Goal: Information Seeking & Learning: Learn about a topic

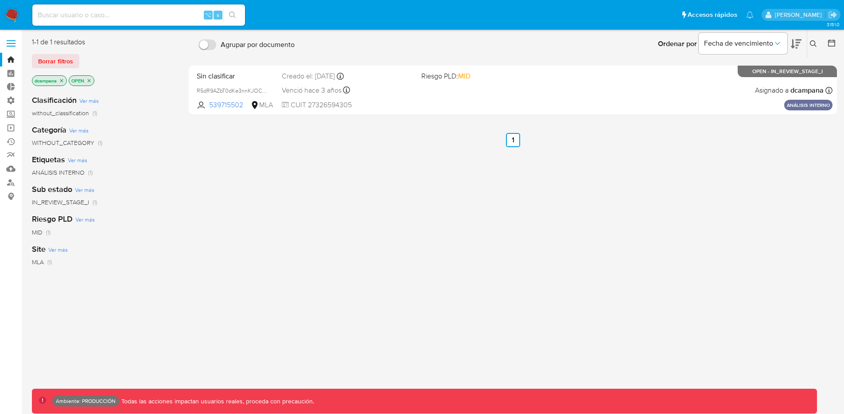
click at [832, 9] on div "[PERSON_NAME]" at bounding box center [801, 15] width 78 height 12
click at [832, 15] on icon "Salir" at bounding box center [832, 15] width 8 height 7
click at [4, 42] on label at bounding box center [11, 43] width 22 height 19
click at [0, 0] on input "checkbox" at bounding box center [0, 0] width 0 height 0
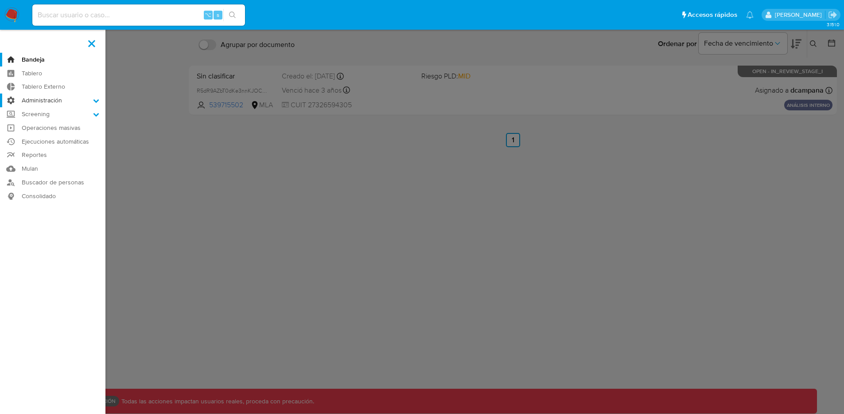
click at [56, 103] on label "Administración" at bounding box center [52, 100] width 105 height 14
click at [0, 0] on input "Administración" at bounding box center [0, 0] width 0 height 0
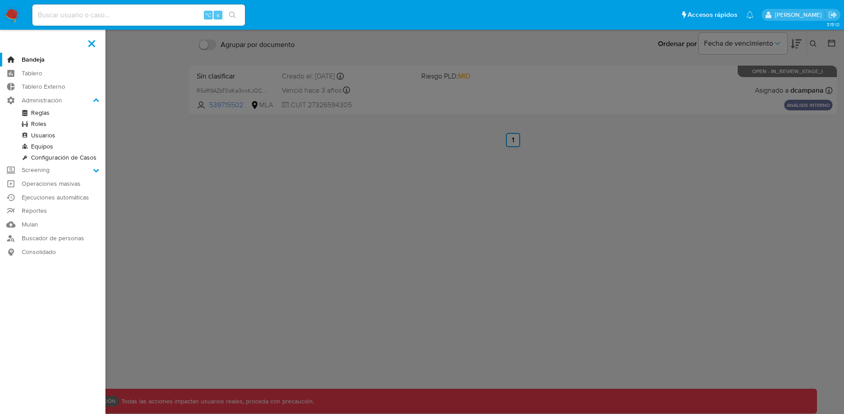
click at [43, 156] on link "Configuración de Casos" at bounding box center [52, 157] width 105 height 11
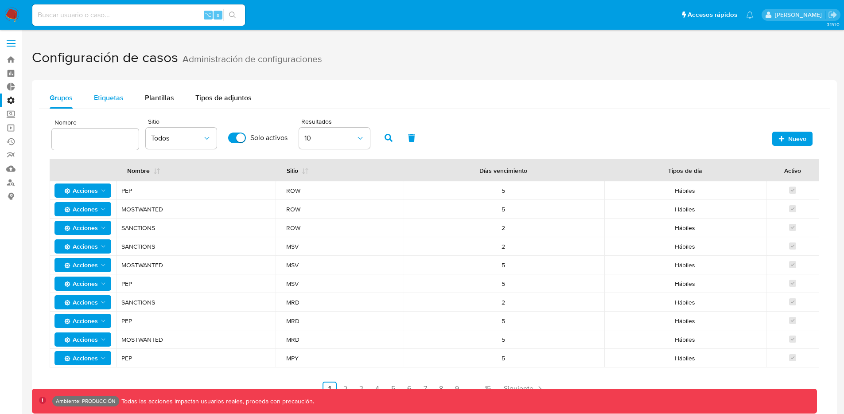
click at [109, 98] on span "Etiquetas" at bounding box center [109, 98] width 30 height 10
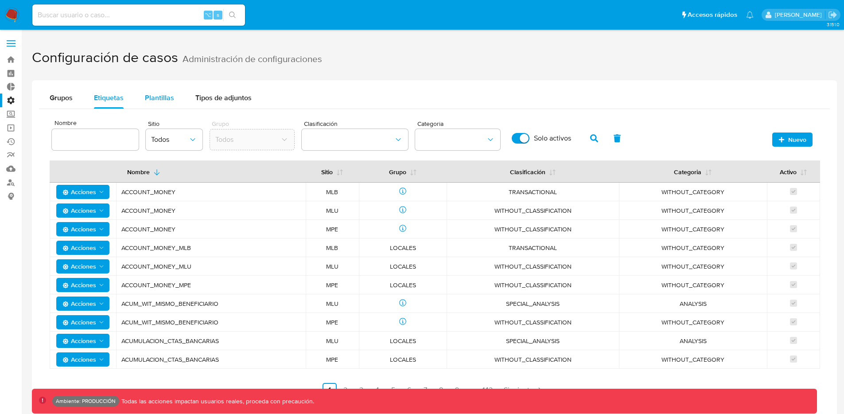
click at [147, 98] on span "Plantillas" at bounding box center [159, 98] width 29 height 10
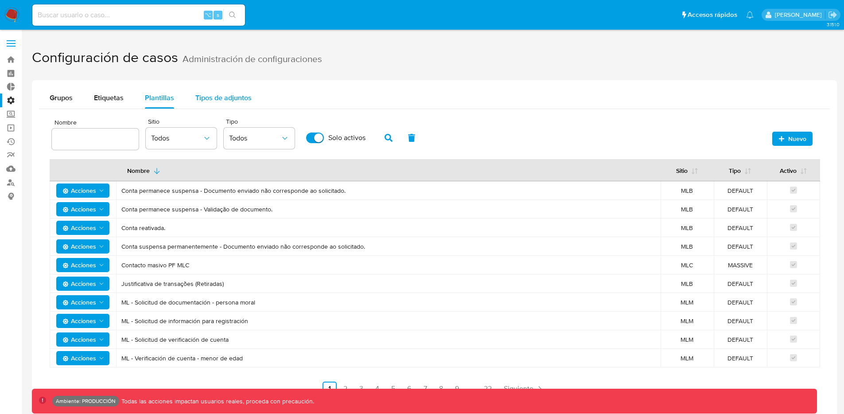
click at [228, 91] on div "Tipos de adjuntos" at bounding box center [223, 97] width 56 height 21
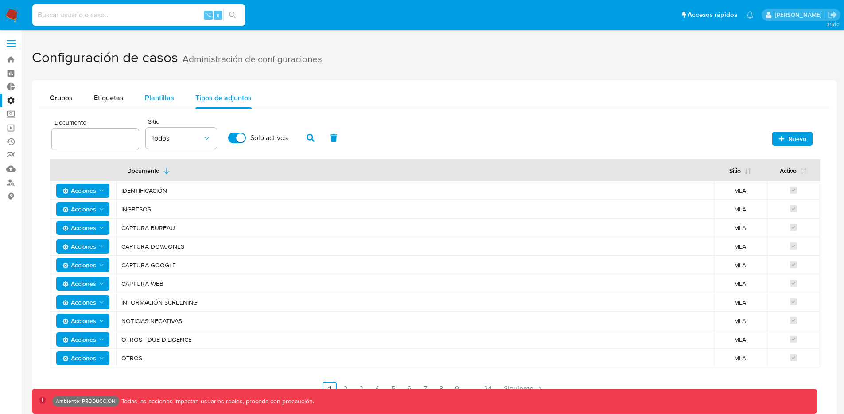
click at [164, 94] on span "Plantillas" at bounding box center [159, 98] width 29 height 10
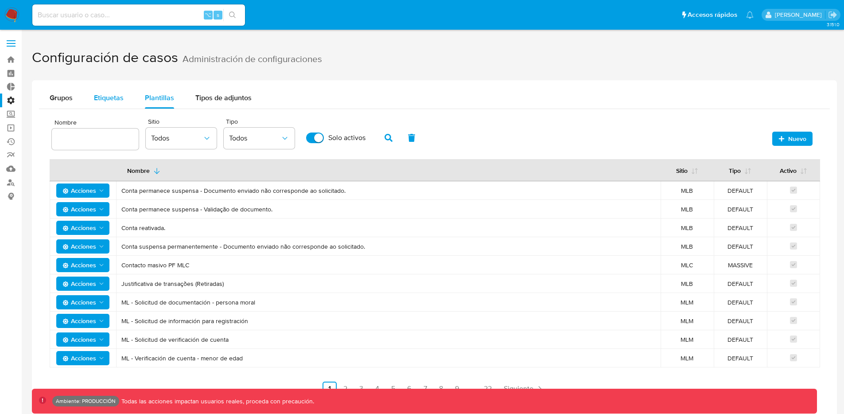
click at [121, 95] on span "Etiquetas" at bounding box center [109, 98] width 30 height 10
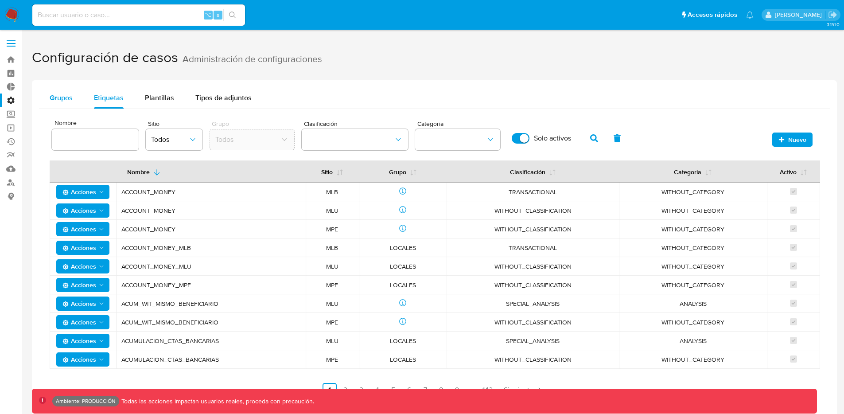
drag, startPoint x: 60, startPoint y: 97, endPoint x: 68, endPoint y: 97, distance: 7.5
click at [60, 97] on span "Grupos" at bounding box center [61, 98] width 23 height 10
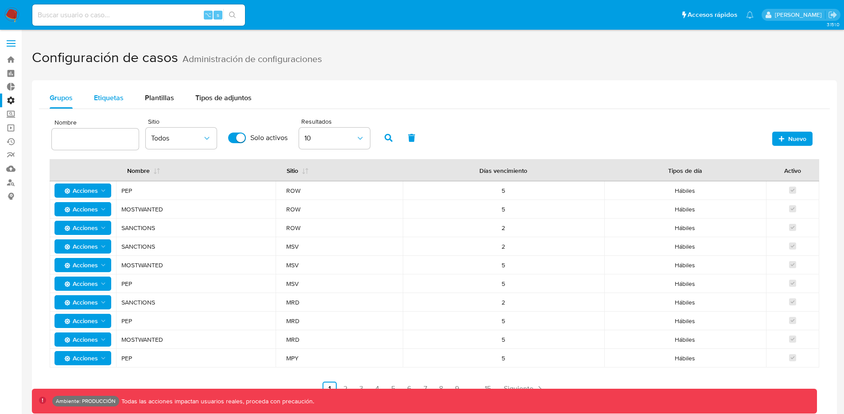
click at [122, 101] on span "Etiquetas" at bounding box center [109, 98] width 30 height 10
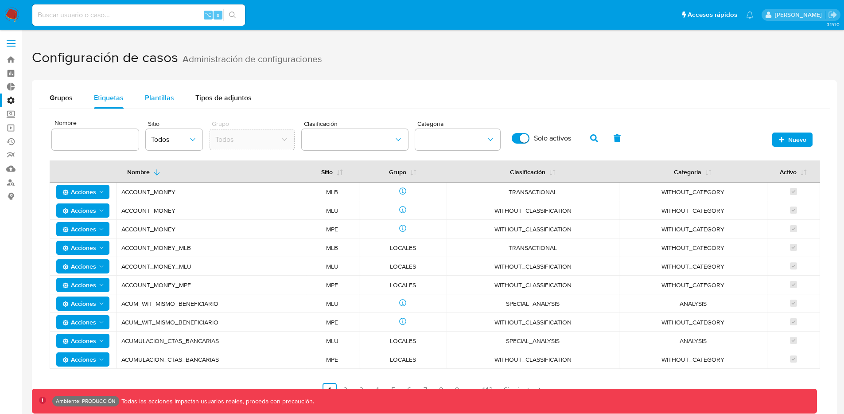
click at [163, 100] on span "Plantillas" at bounding box center [159, 98] width 29 height 10
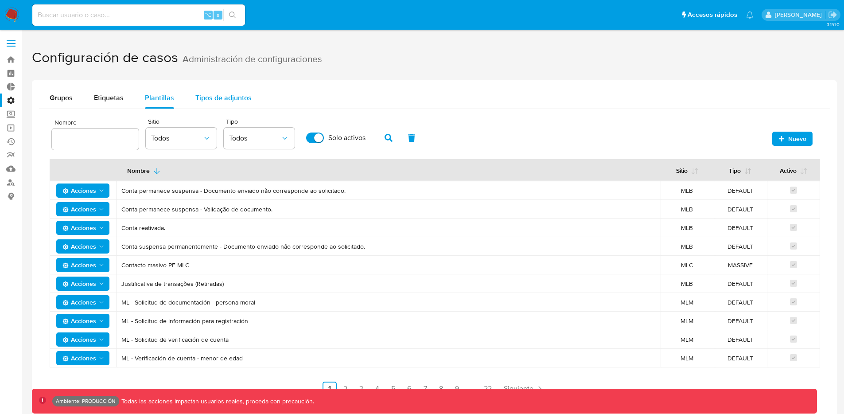
click at [206, 100] on span "Tipos de adjuntos" at bounding box center [223, 98] width 56 height 10
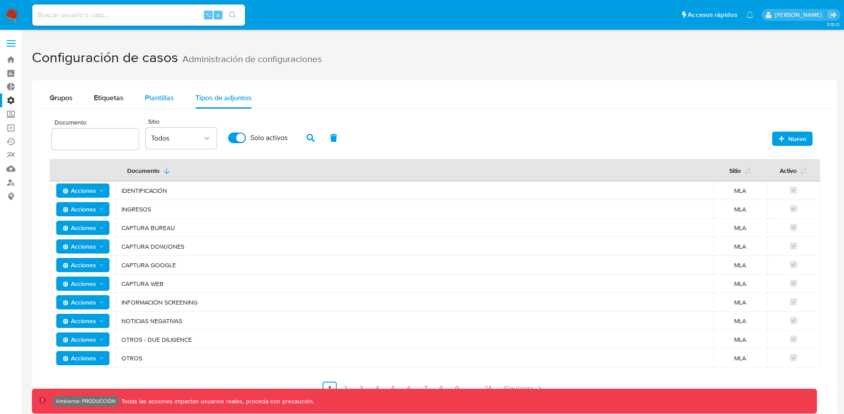
click at [149, 98] on span "Plantillas" at bounding box center [159, 98] width 29 height 10
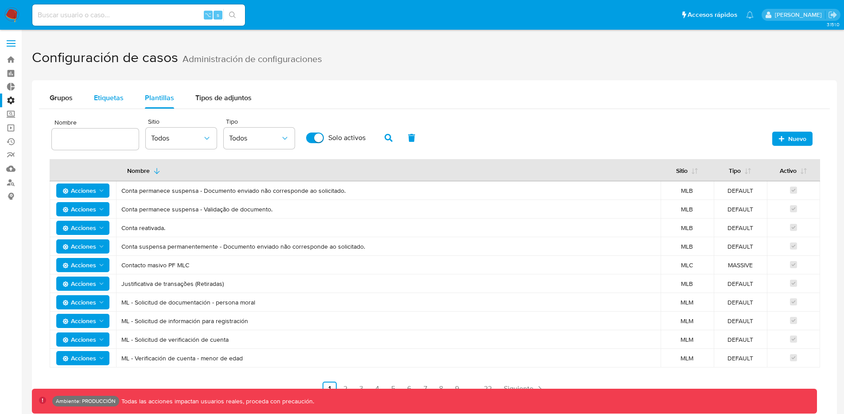
click at [117, 101] on span "Etiquetas" at bounding box center [109, 98] width 30 height 10
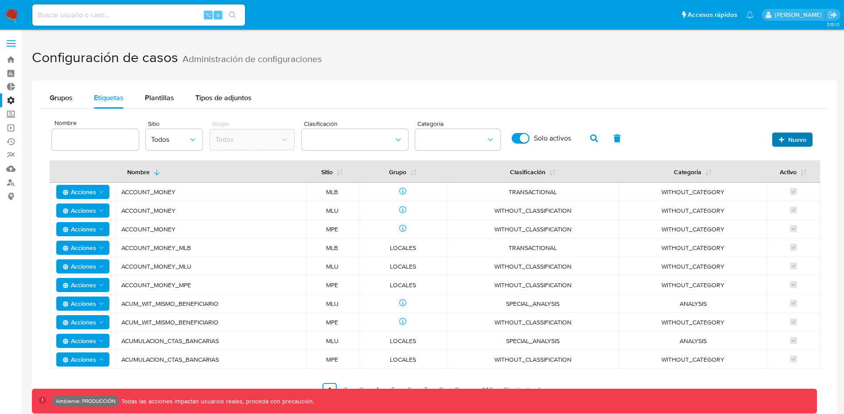
click at [789, 140] on span "Nuevo" at bounding box center [797, 139] width 18 height 14
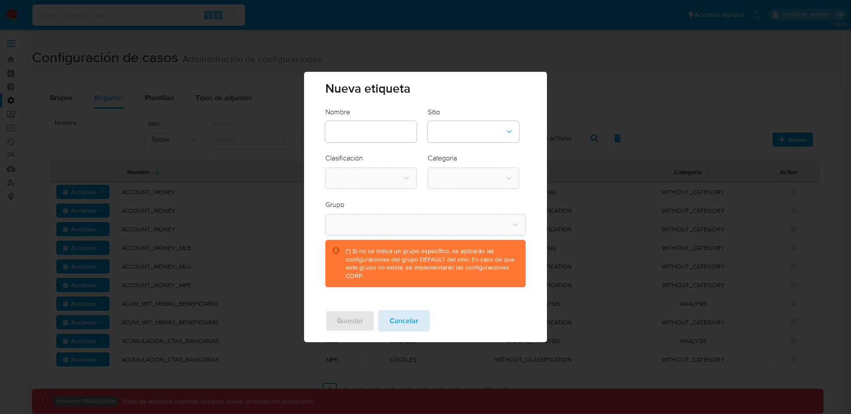
click at [392, 327] on span "Cancelar" at bounding box center [403, 320] width 29 height 19
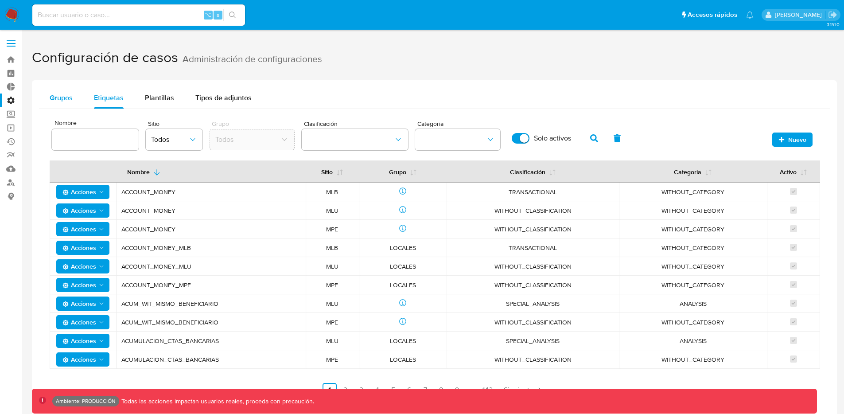
click at [54, 105] on div "Grupos" at bounding box center [61, 97] width 23 height 21
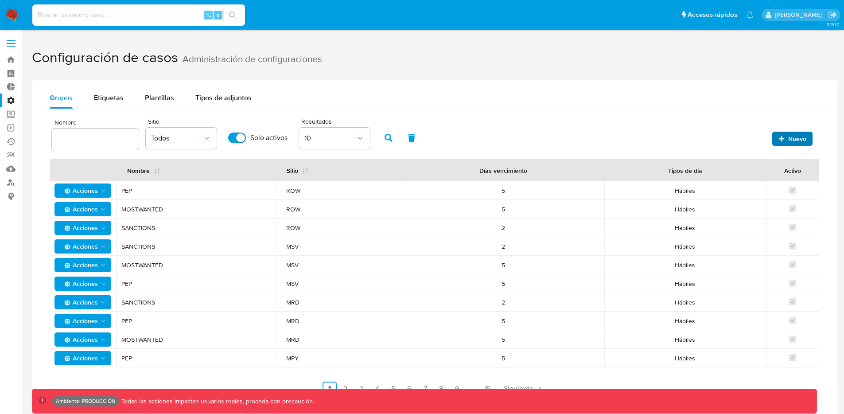
click at [799, 140] on span "Nuevo" at bounding box center [797, 139] width 18 height 14
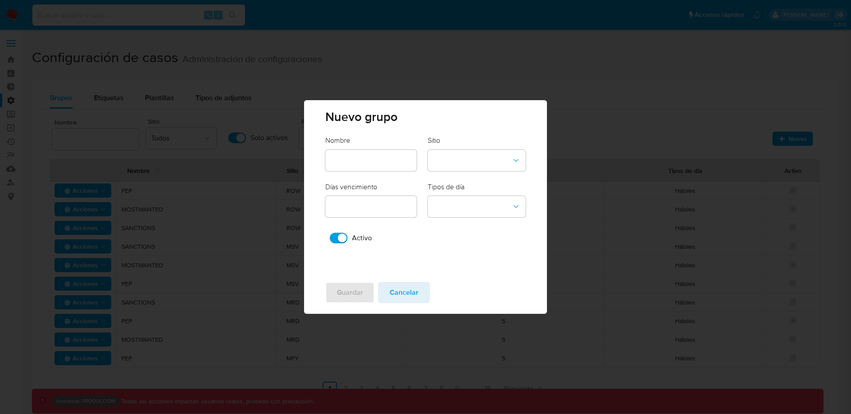
click at [416, 157] on input "text" at bounding box center [370, 161] width 91 height 12
click at [496, 165] on button "site-dropdown" at bounding box center [476, 160] width 98 height 21
click at [476, 123] on span "Nuevo grupo" at bounding box center [425, 117] width 200 height 12
click at [415, 285] on span "Cancelar" at bounding box center [403, 292] width 29 height 19
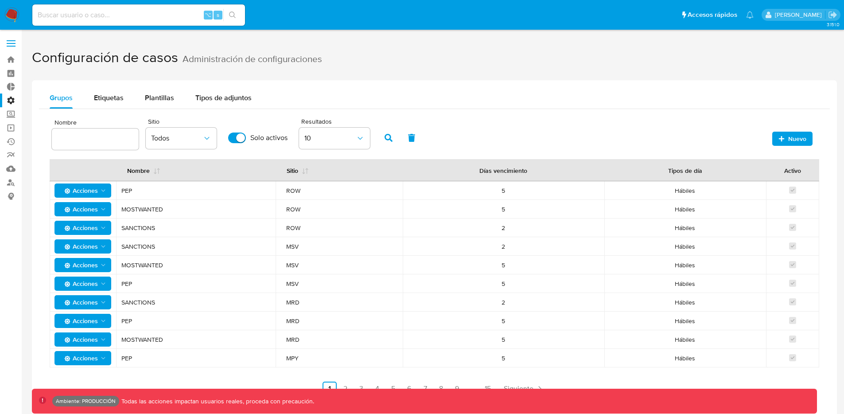
click at [85, 191] on span "Acciones" at bounding box center [79, 190] width 37 height 14
click at [8, 47] on label at bounding box center [11, 43] width 22 height 19
click at [0, 0] on input "checkbox" at bounding box center [0, 0] width 0 height 0
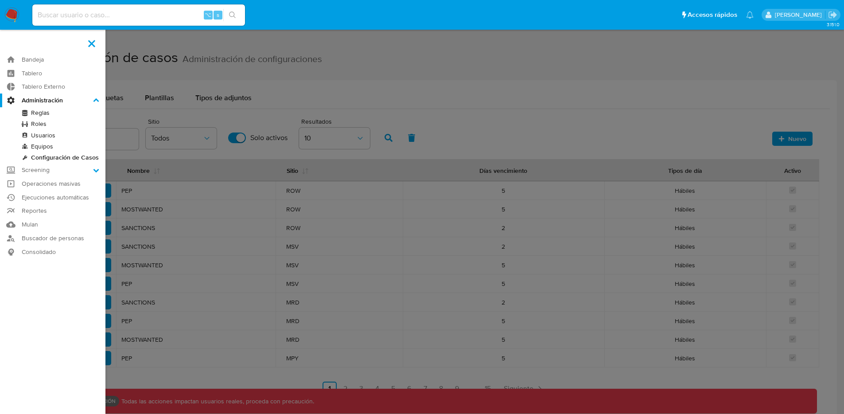
click at [50, 136] on link "Usuarios" at bounding box center [52, 135] width 105 height 11
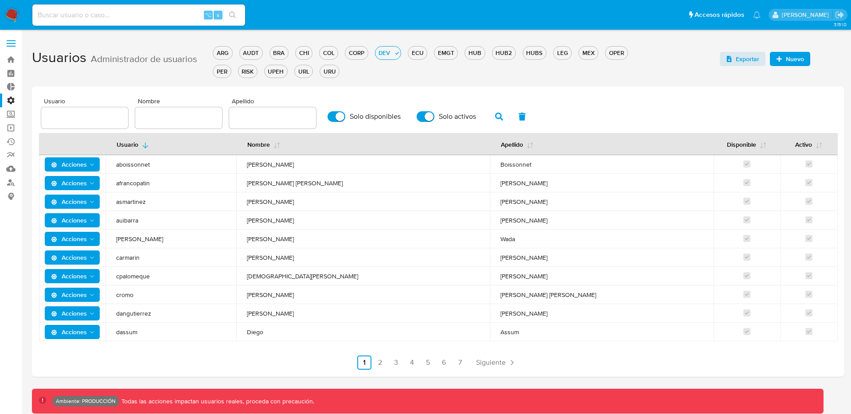
click at [76, 164] on span "Acciones" at bounding box center [69, 164] width 36 height 14
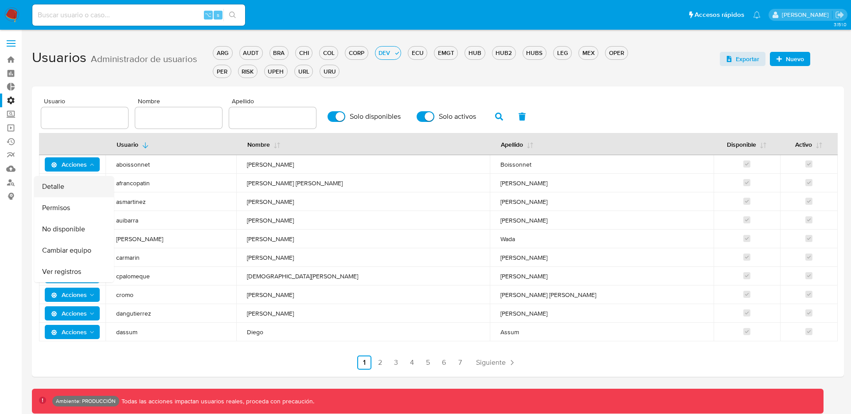
click at [85, 183] on button "Detalle" at bounding box center [74, 186] width 80 height 21
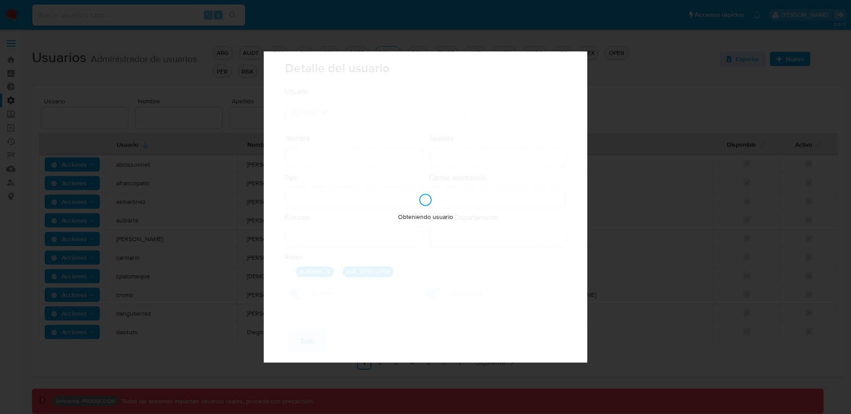
type input "Adrian Federico"
type input "Boissonnet"
type input "Argentina"
type input "adrian.boissonnet@mercadolibre.com"
type input "Analista Semi Senior - IT (80001684)"
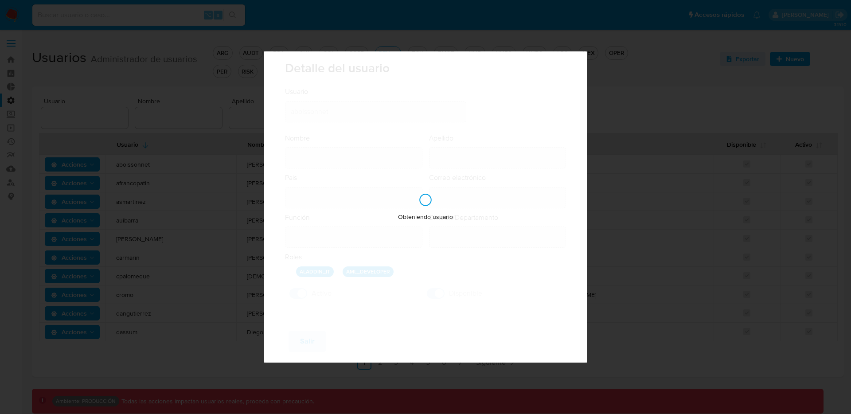
type input "IT IT & Product Risk & Compliance"
checkbox input "true"
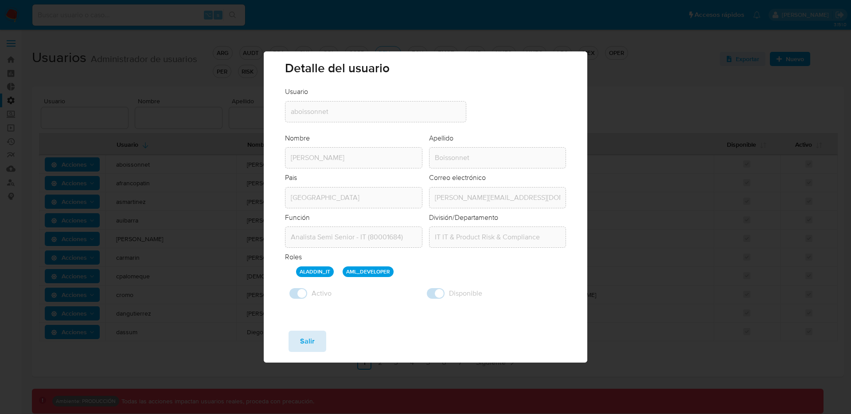
click at [299, 342] on button "Salir" at bounding box center [307, 340] width 38 height 21
checkbox input "false"
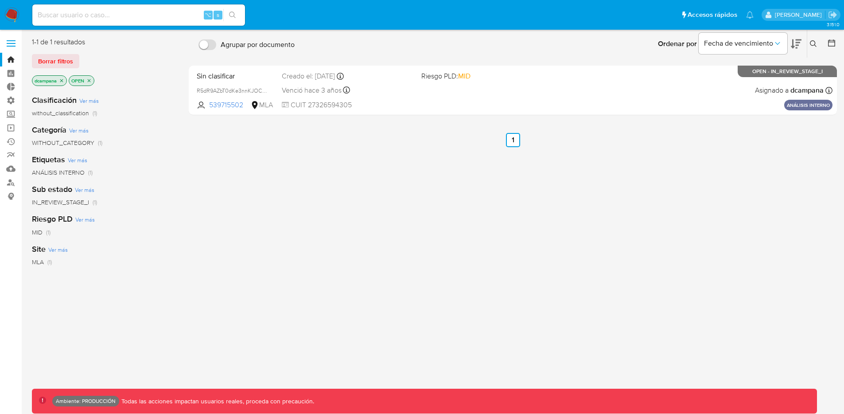
click at [11, 47] on span at bounding box center [11, 46] width 9 height 1
click at [0, 0] on input "checkbox" at bounding box center [0, 0] width 0 height 0
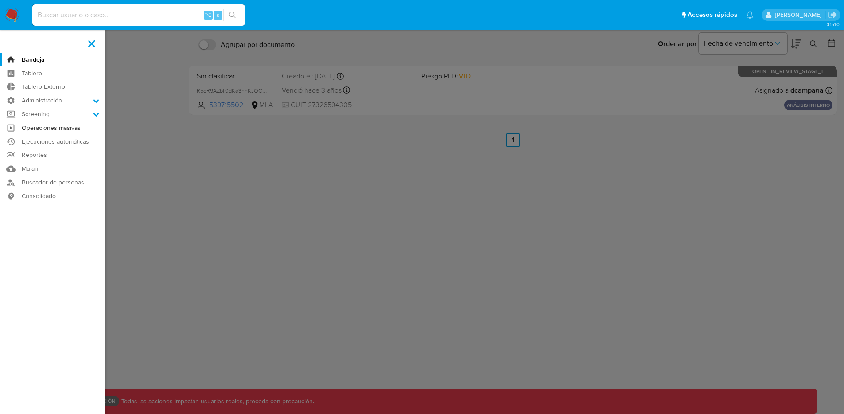
click at [40, 125] on link "Operaciones masivas" at bounding box center [52, 128] width 105 height 14
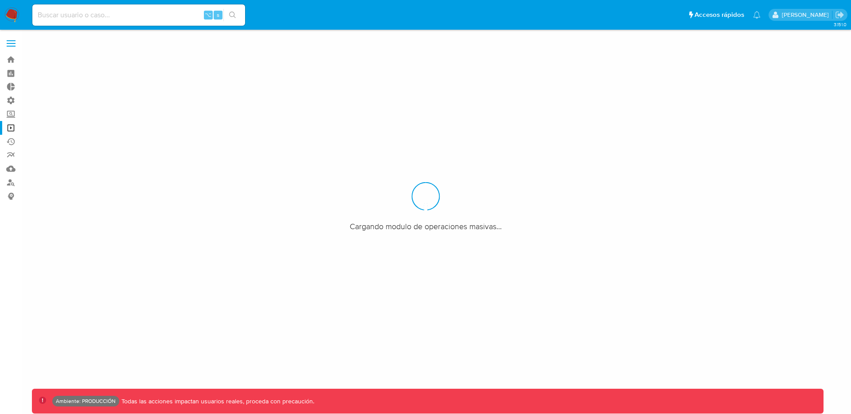
click at [11, 42] on label at bounding box center [11, 43] width 22 height 19
click at [7, 47] on label at bounding box center [11, 43] width 22 height 19
click at [0, 0] on input "checkbox" at bounding box center [0, 0] width 0 height 0
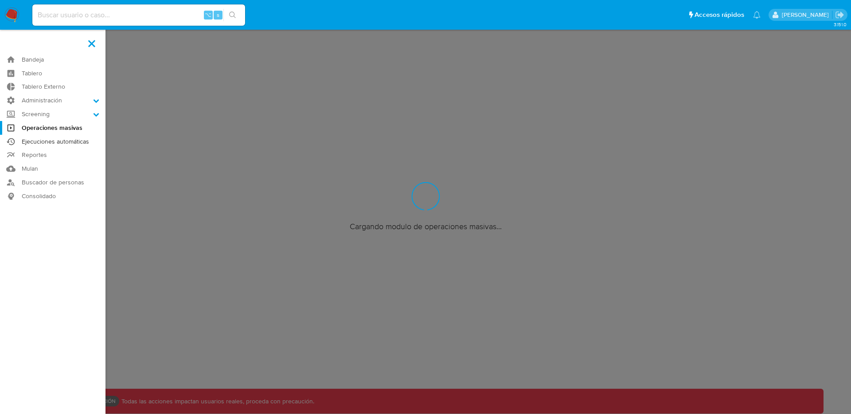
click at [54, 139] on link "Ejecuciones automáticas" at bounding box center [52, 142] width 105 height 14
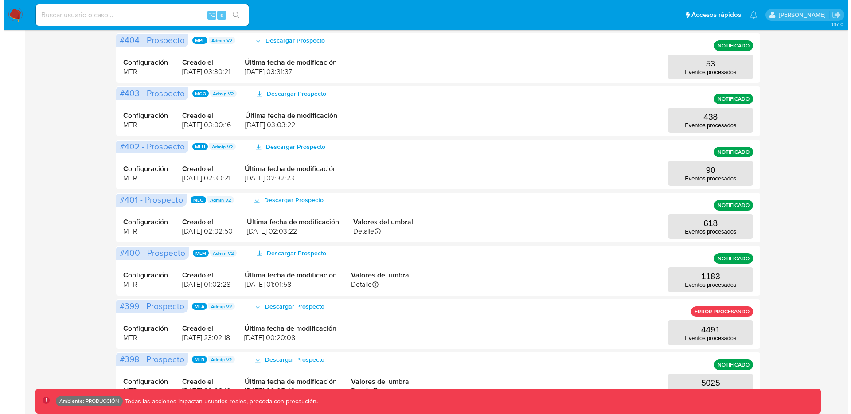
scroll to position [313, 0]
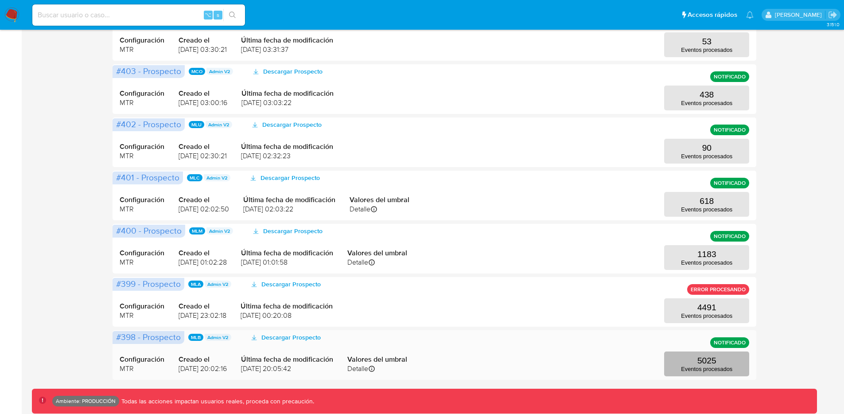
click at [728, 366] on p "Eventos procesados" at bounding box center [706, 368] width 51 height 7
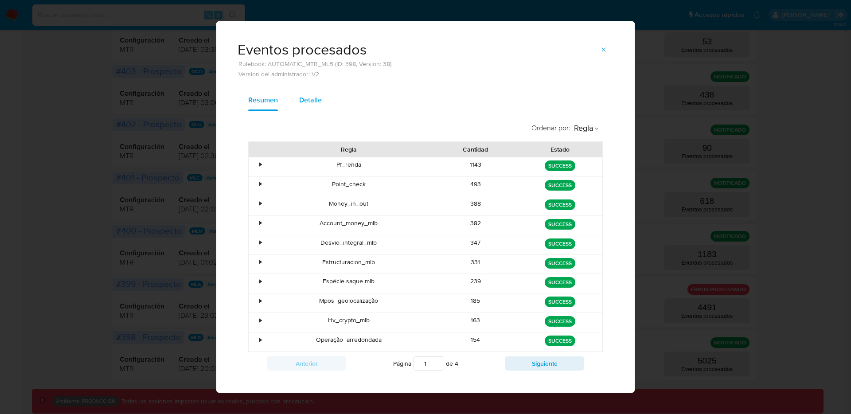
click at [294, 98] on button "Detalle" at bounding box center [310, 99] width 44 height 21
select select "10"
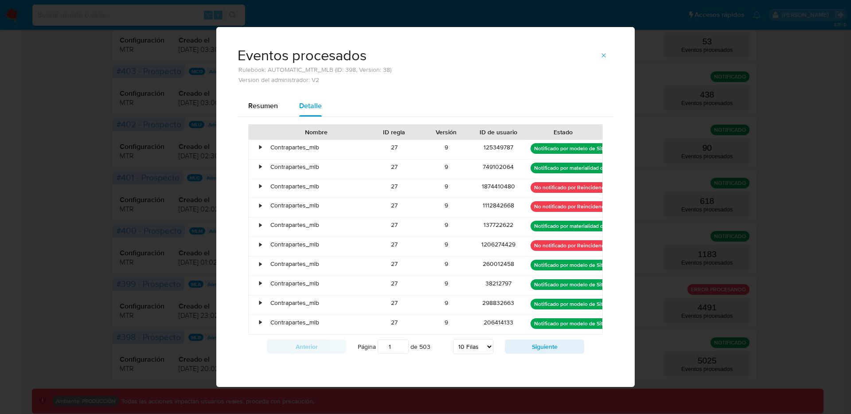
click at [259, 147] on div "•" at bounding box center [260, 147] width 2 height 8
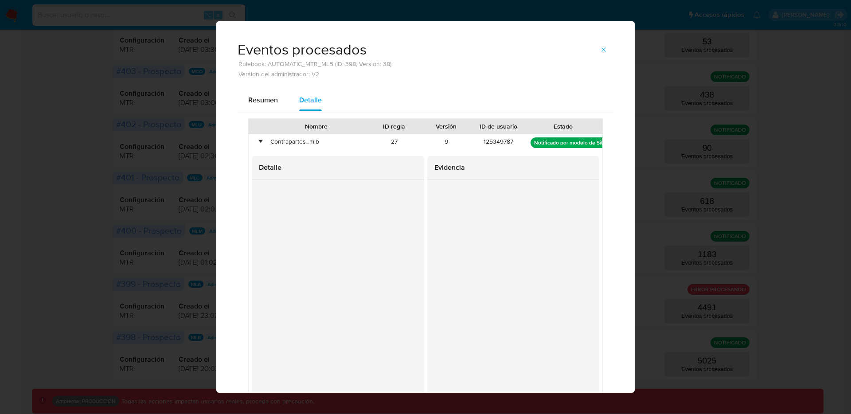
click at [259, 146] on div "•" at bounding box center [257, 143] width 16 height 19
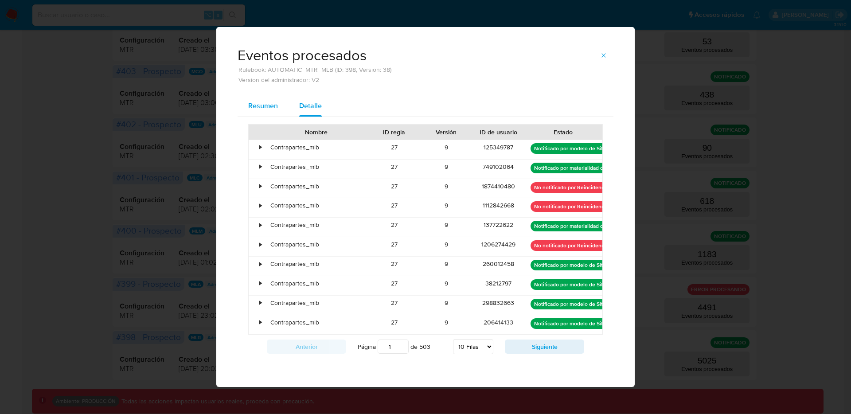
click at [257, 109] on span "Resumen" at bounding box center [263, 106] width 30 height 10
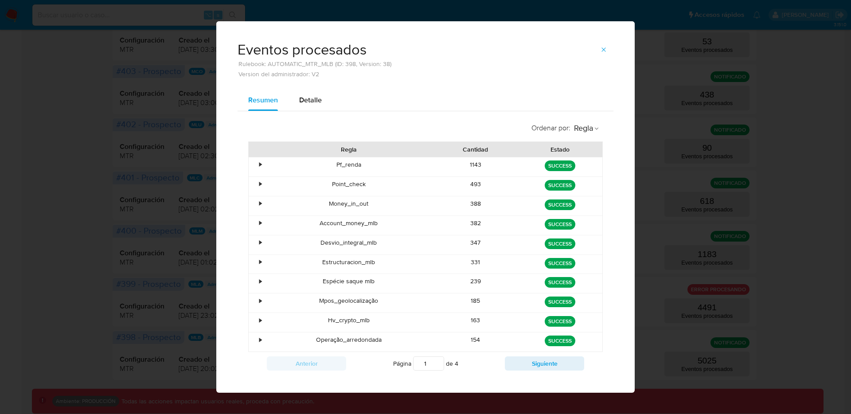
click at [259, 161] on div "•" at bounding box center [260, 164] width 2 height 8
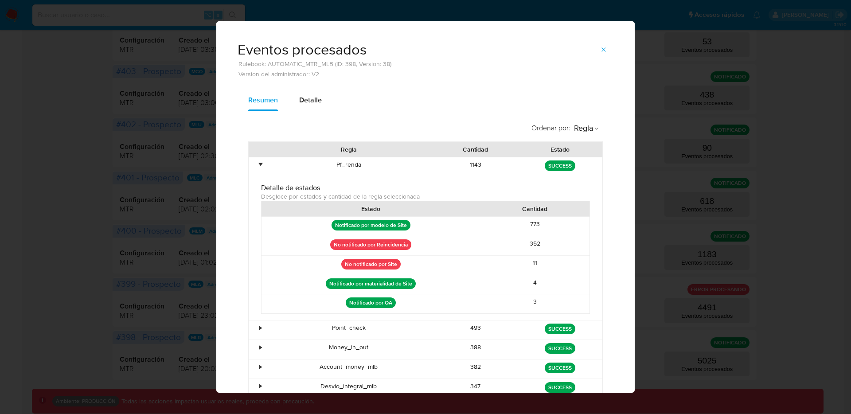
click at [259, 161] on div "•" at bounding box center [260, 164] width 2 height 8
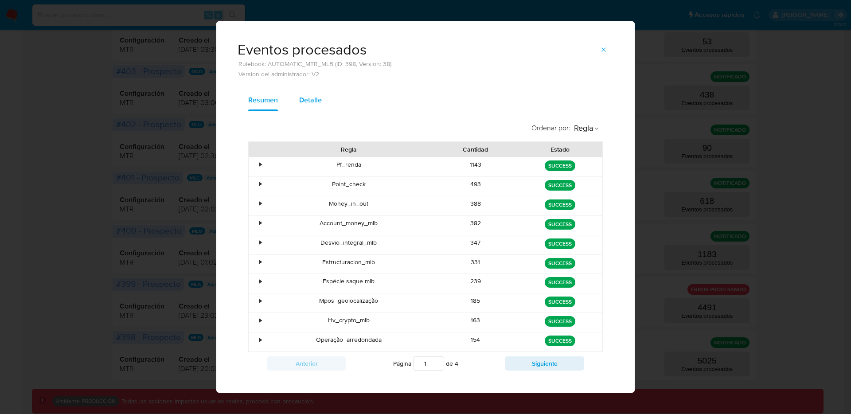
click at [305, 95] on span "Detalle" at bounding box center [310, 100] width 23 height 10
select select "10"
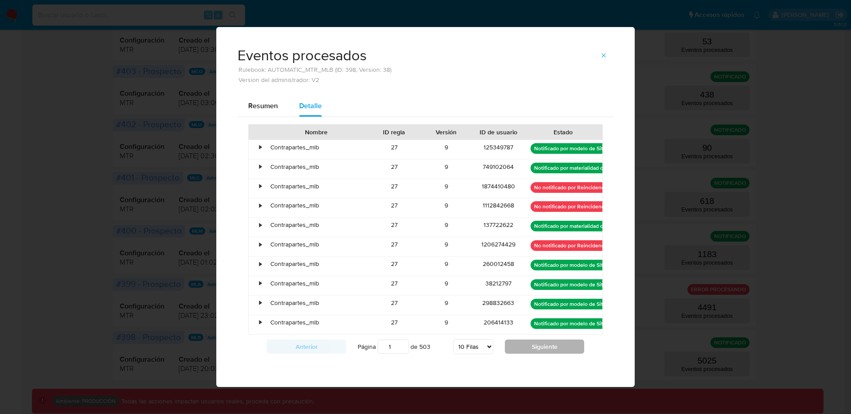
click at [525, 349] on button "Siguiente" at bounding box center [544, 346] width 79 height 14
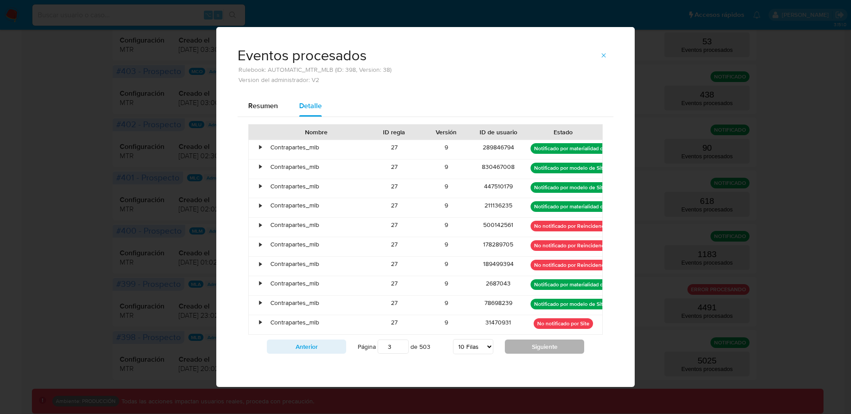
click at [525, 349] on button "Siguiente" at bounding box center [544, 346] width 79 height 14
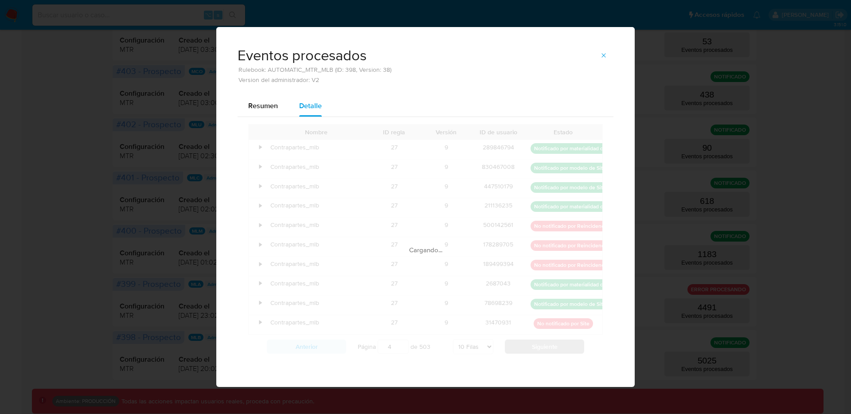
click at [525, 349] on button "Siguiente" at bounding box center [544, 346] width 79 height 14
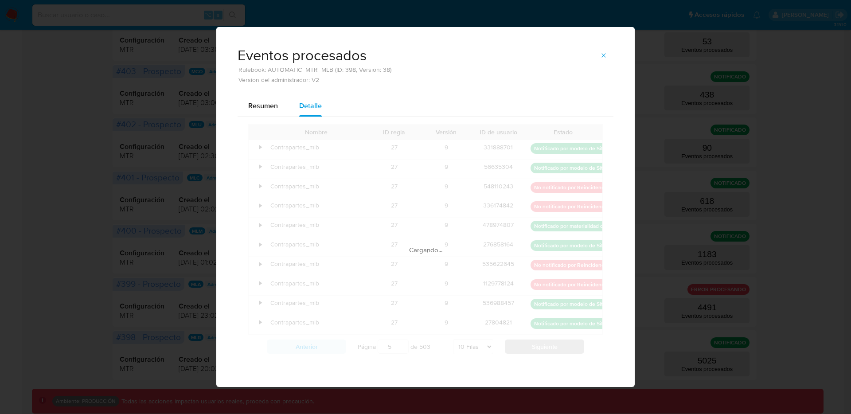
click at [525, 349] on button "Siguiente" at bounding box center [544, 346] width 79 height 14
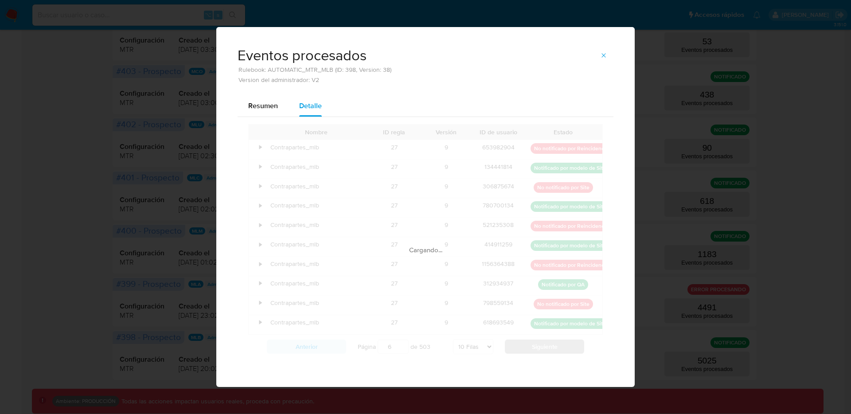
click at [525, 349] on div "Nombre ID regla Versión ID de usuario Estado • Contrapartes_mlb 27 9 653982904 …" at bounding box center [425, 241] width 354 height 234
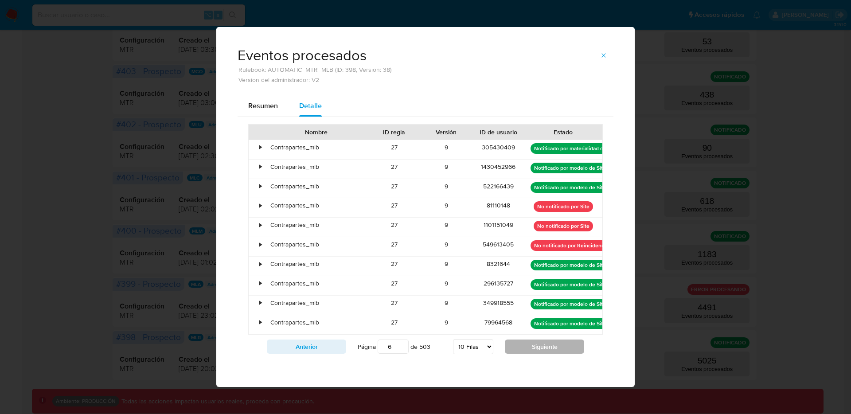
click at [525, 349] on button "Siguiente" at bounding box center [544, 346] width 79 height 14
type input "7"
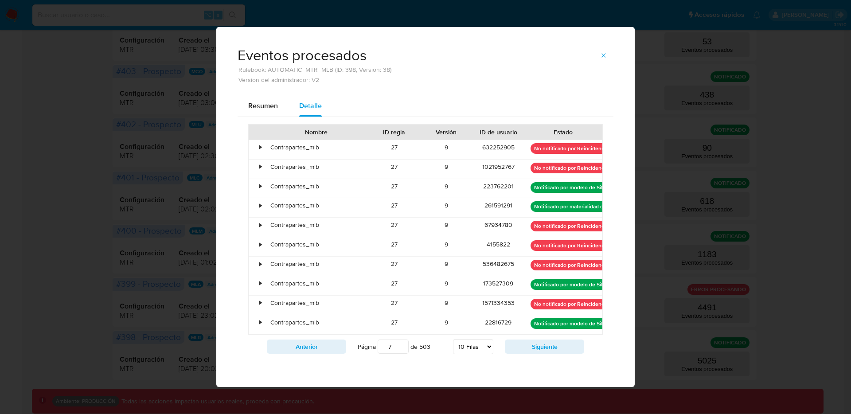
click at [483, 347] on select "5 Filas 10 Filas 20 Filas 25 Filas 50 Filas 100 Filas" at bounding box center [473, 346] width 40 height 15
select select "50"
click at [453, 339] on select "5 Filas 10 Filas 20 Filas 25 Filas 50 Filas 100 Filas" at bounding box center [473, 346] width 40 height 15
type input "1"
select select "50"
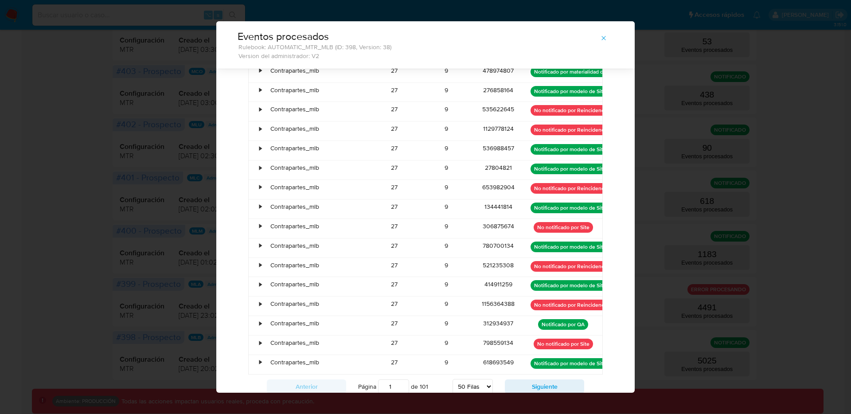
scroll to position [746, 0]
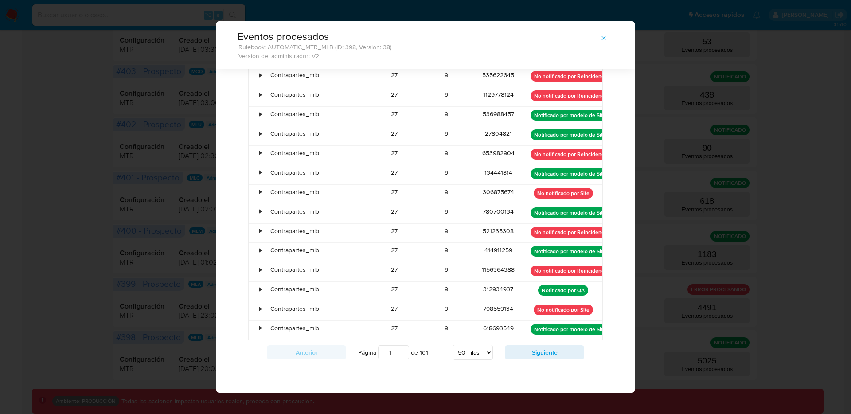
click at [395, 350] on input "1" at bounding box center [393, 352] width 31 height 14
type input "10"
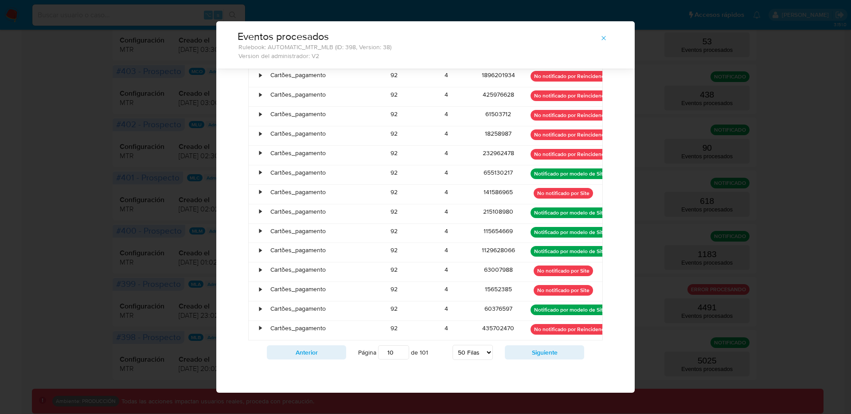
click at [259, 215] on div "•" at bounding box center [260, 211] width 2 height 8
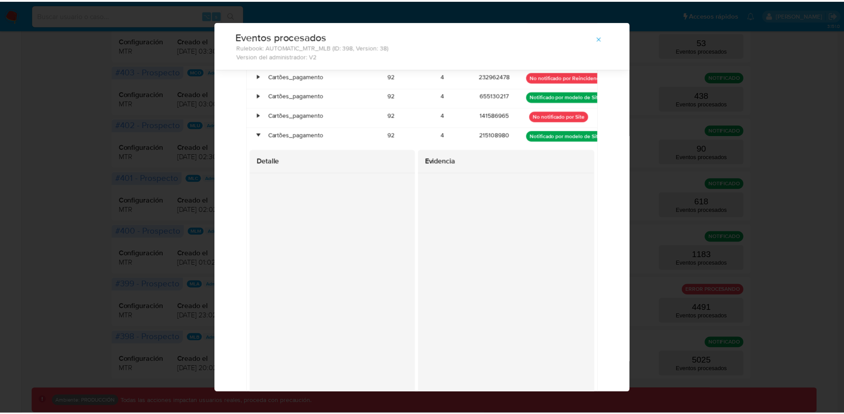
scroll to position [824, 0]
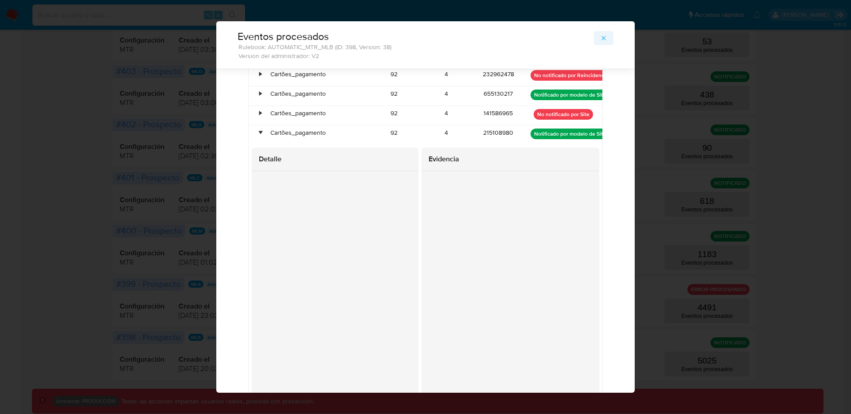
click at [600, 33] on span "button" at bounding box center [603, 38] width 7 height 12
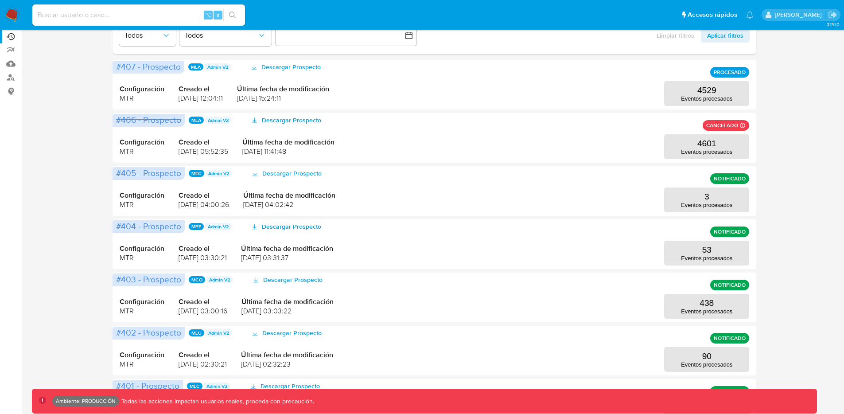
scroll to position [0, 0]
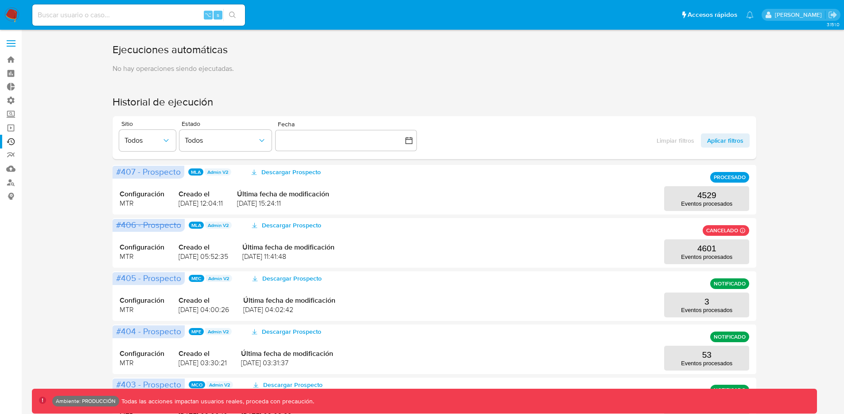
click at [10, 39] on label at bounding box center [11, 43] width 22 height 19
click at [0, 0] on input "checkbox" at bounding box center [0, 0] width 0 height 0
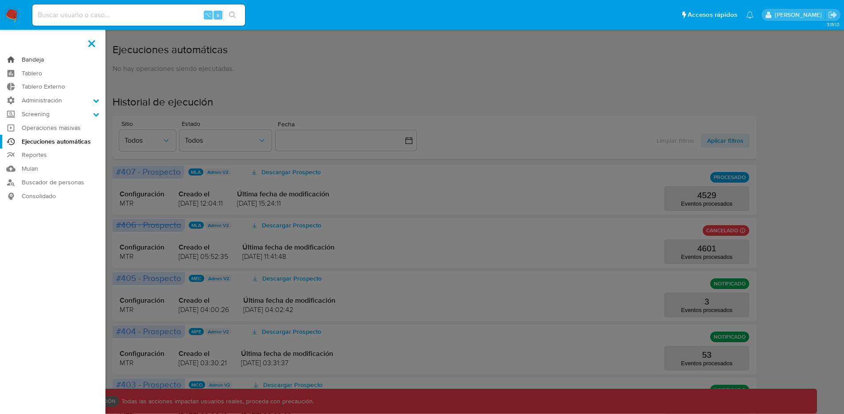
click at [40, 58] on link "Bandeja" at bounding box center [52, 60] width 105 height 14
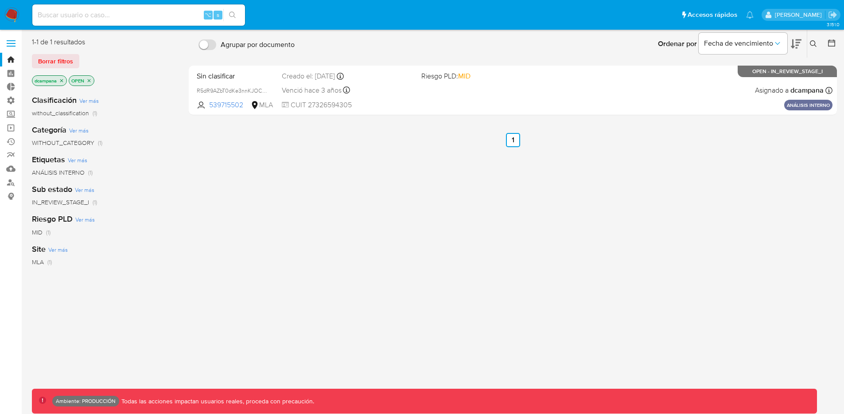
click at [90, 80] on icon "close-filter" at bounding box center [88, 80] width 5 height 5
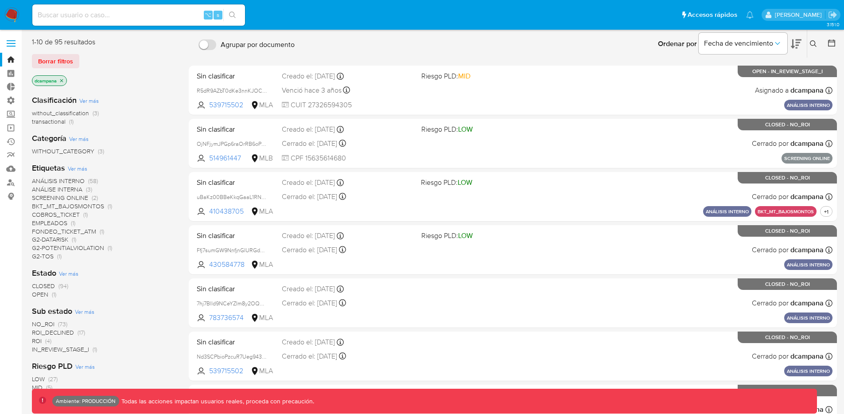
click at [61, 81] on icon "close-filter" at bounding box center [61, 80] width 5 height 5
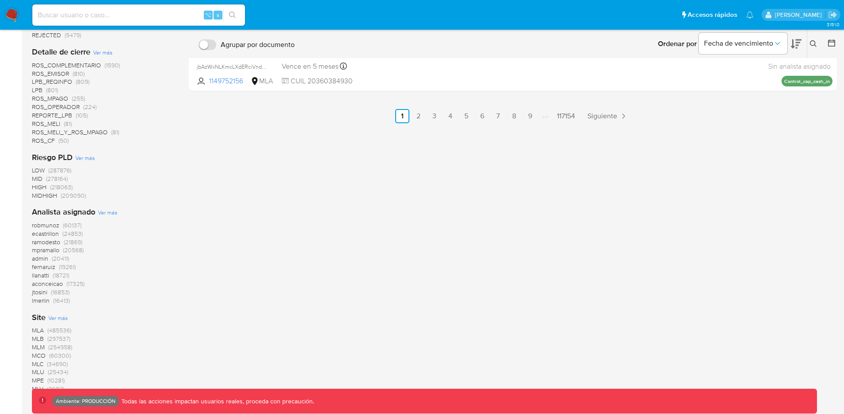
scroll to position [547, 0]
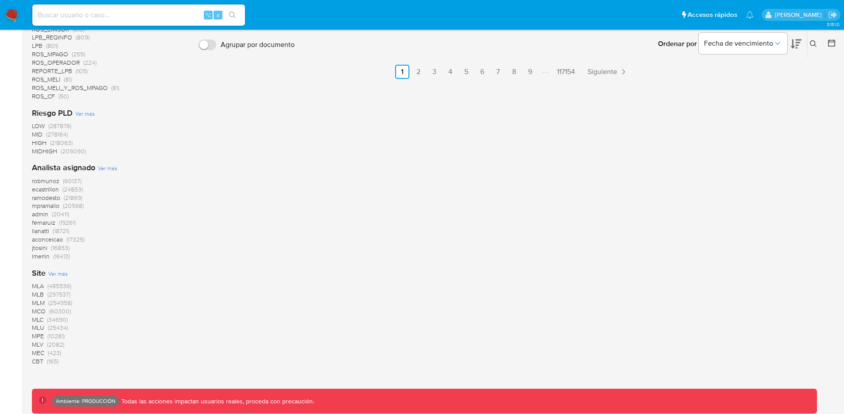
click at [59, 295] on span "(297537)" at bounding box center [58, 294] width 23 height 9
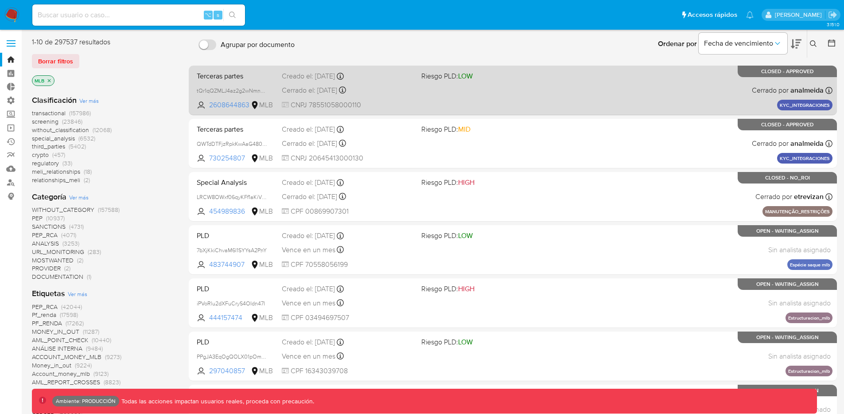
click at [705, 96] on div "Terceras partes tQr1qQZMLJ4az2g2wNmnbDqB 2608644863 MLB Riesgo PLD: LOW Creado …" at bounding box center [512, 90] width 639 height 45
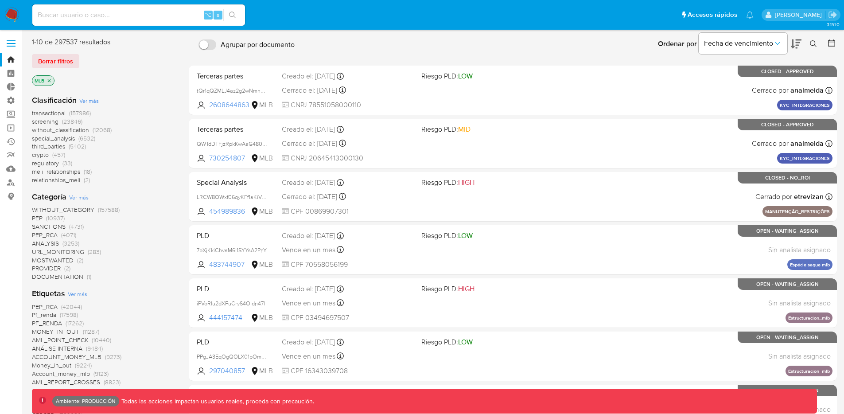
click at [56, 113] on span "transactional" at bounding box center [49, 113] width 34 height 9
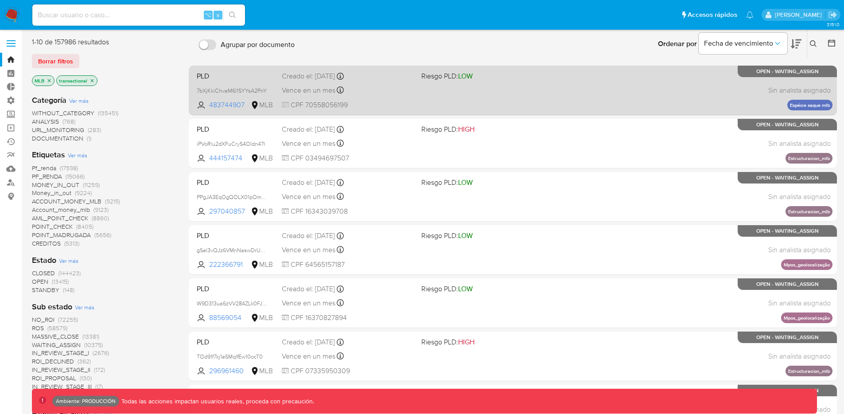
click at [501, 93] on div "PLD 7bXjKkiChvaM6l1SYYsA2PnY 483744907 MLB Riesgo PLD: LOW Creado el: 12/08/202…" at bounding box center [512, 90] width 639 height 45
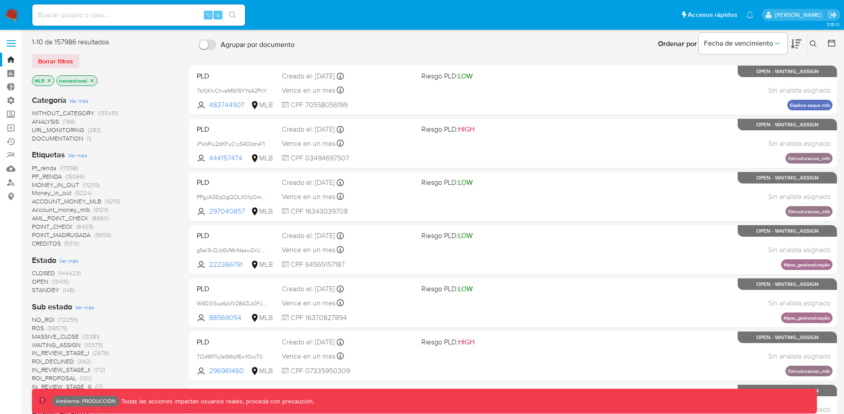
click at [11, 40] on span at bounding box center [11, 40] width 9 height 1
click at [0, 0] on input "checkbox" at bounding box center [0, 0] width 0 height 0
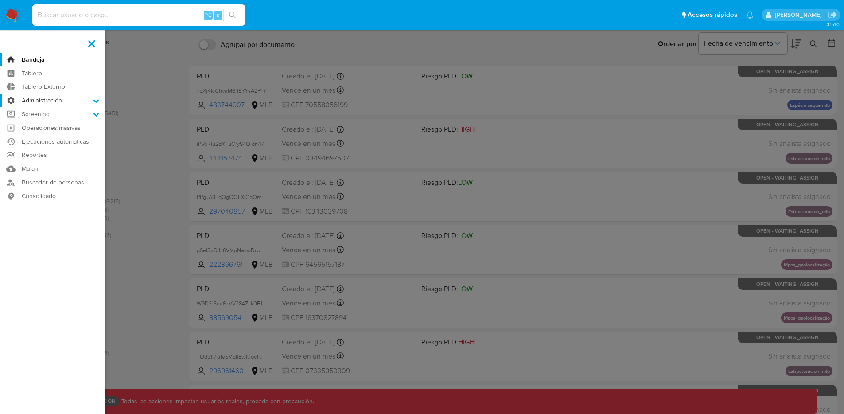
click at [48, 97] on label "Administración" at bounding box center [52, 100] width 105 height 14
click at [0, 0] on input "Administración" at bounding box center [0, 0] width 0 height 0
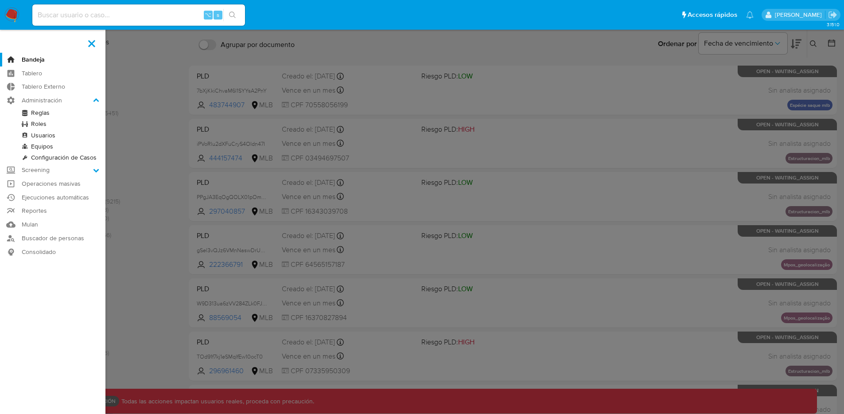
click at [44, 114] on link "Reglas" at bounding box center [52, 112] width 105 height 11
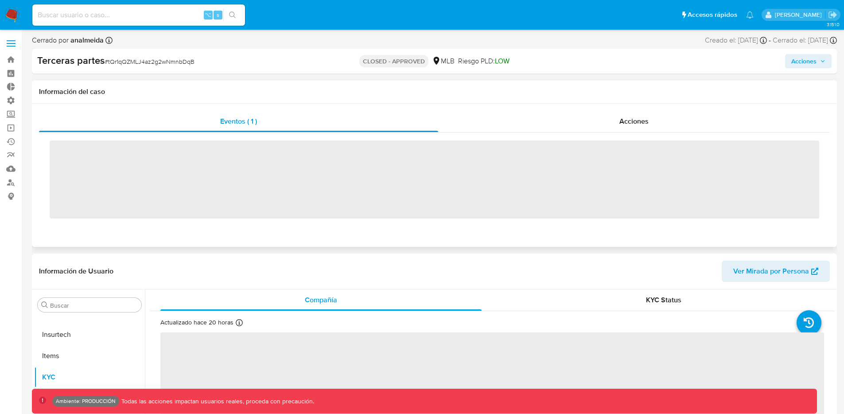
scroll to position [396, 0]
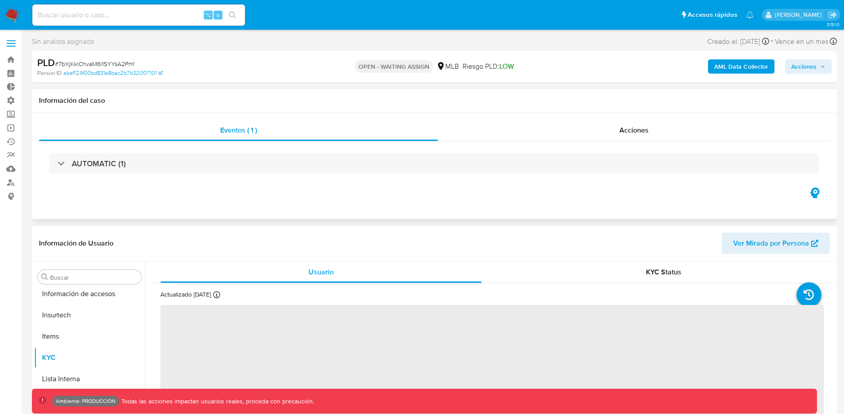
scroll to position [374, 0]
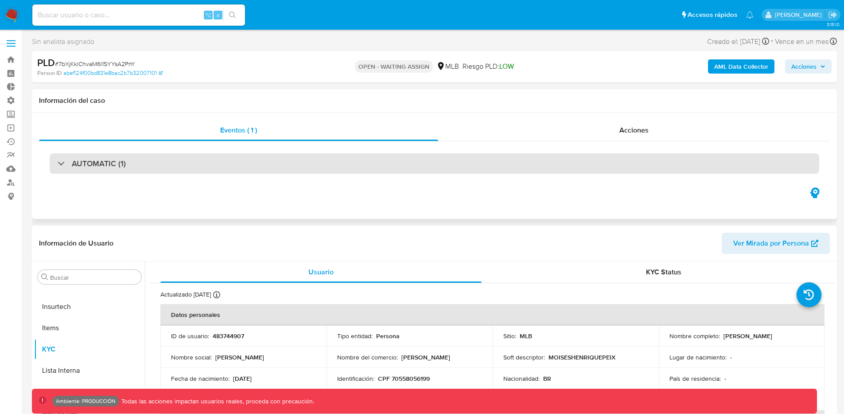
select select "10"
click at [62, 165] on div "AUTOMATIC (1)" at bounding box center [92, 164] width 68 height 10
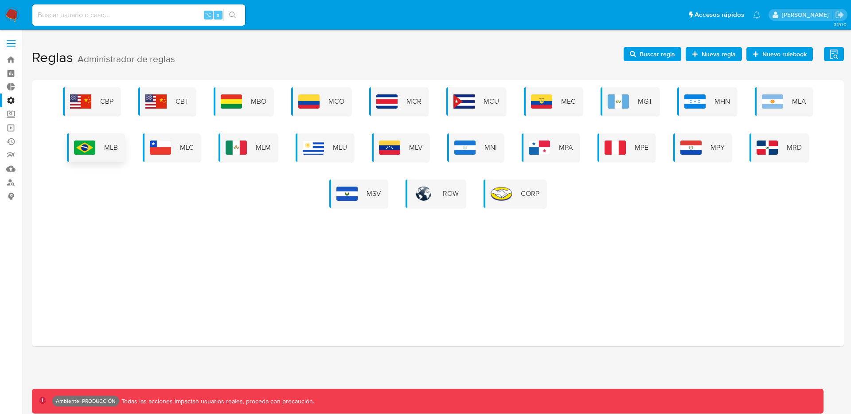
click at [98, 153] on div "MLB" at bounding box center [96, 147] width 58 height 28
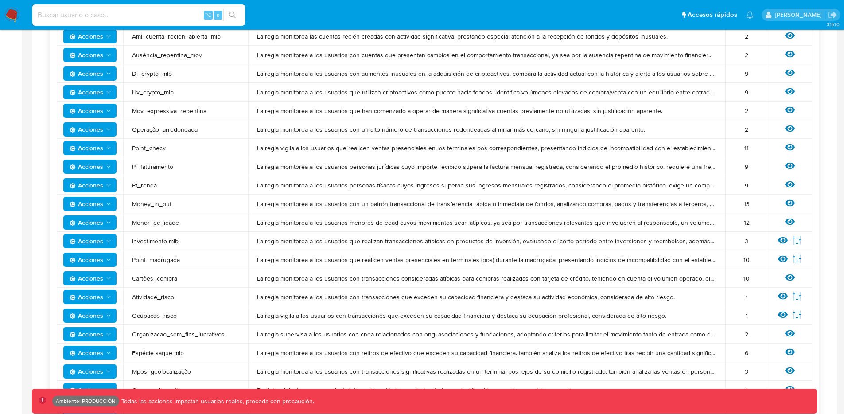
scroll to position [398, 0]
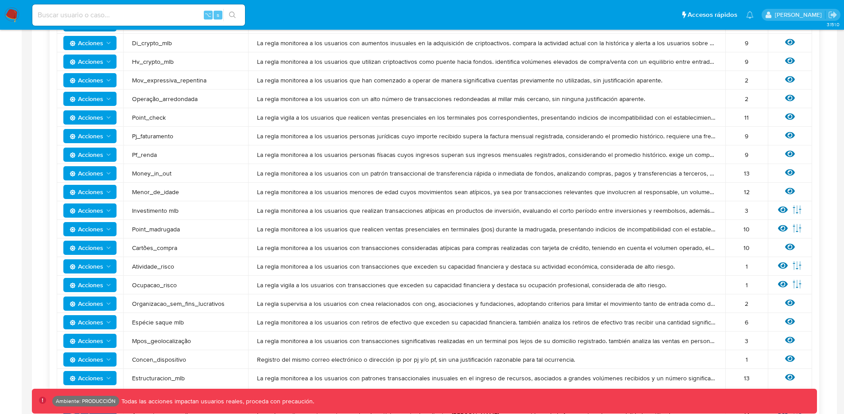
click at [104, 322] on span "Acciones" at bounding box center [91, 322] width 43 height 12
click at [708, 321] on span "La regla monitorea a los usuarios con retiros de efectivo que exceden su capaci…" at bounding box center [486, 322] width 459 height 8
click at [787, 319] on icon at bounding box center [790, 321] width 10 height 7
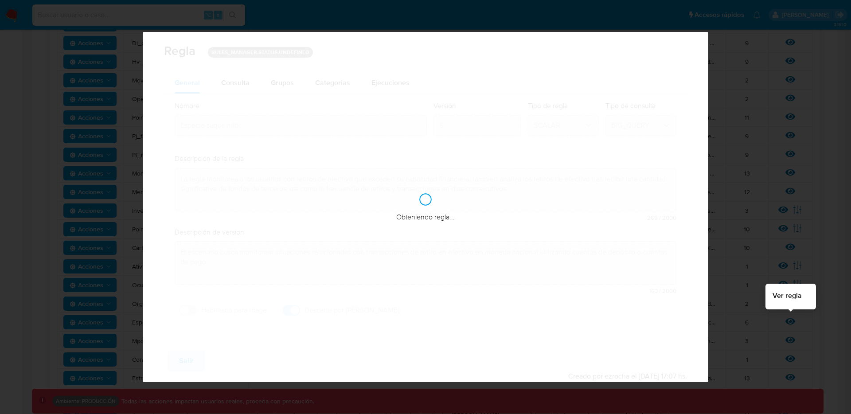
checkbox input "true"
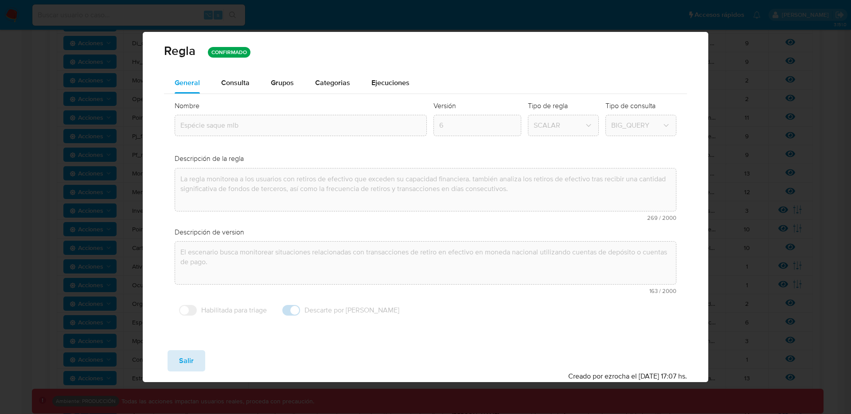
click at [194, 353] on button "Salir" at bounding box center [186, 360] width 38 height 21
type input "1"
